Goal: Transaction & Acquisition: Purchase product/service

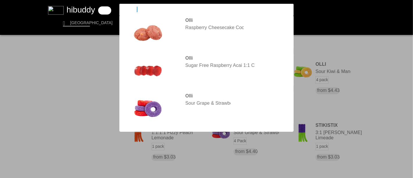
click at [148, 8] on input "olli 100" at bounding box center [202, 10] width 160 height 6
drag, startPoint x: 0, startPoint y: 0, endPoint x: 149, endPoint y: 8, distance: 148.8
click at [149, 8] on input "olli 100" at bounding box center [202, 10] width 160 height 6
type input "o"
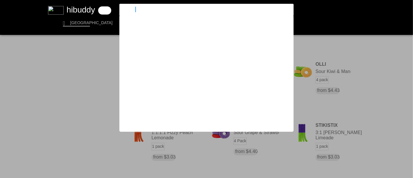
type input "el blunto"
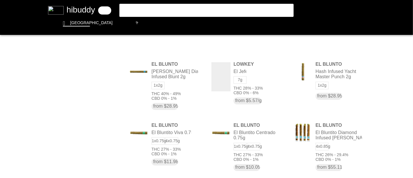
click at [217, 11] on flt-glass-pane at bounding box center [206, 89] width 413 height 178
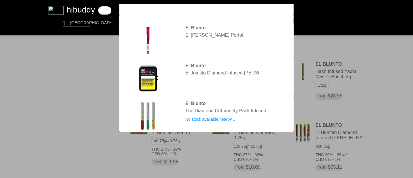
type input "el blunto variety"
click at [392, 45] on flt-glass-pane at bounding box center [206, 89] width 413 height 178
